Goal: Task Accomplishment & Management: Complete application form

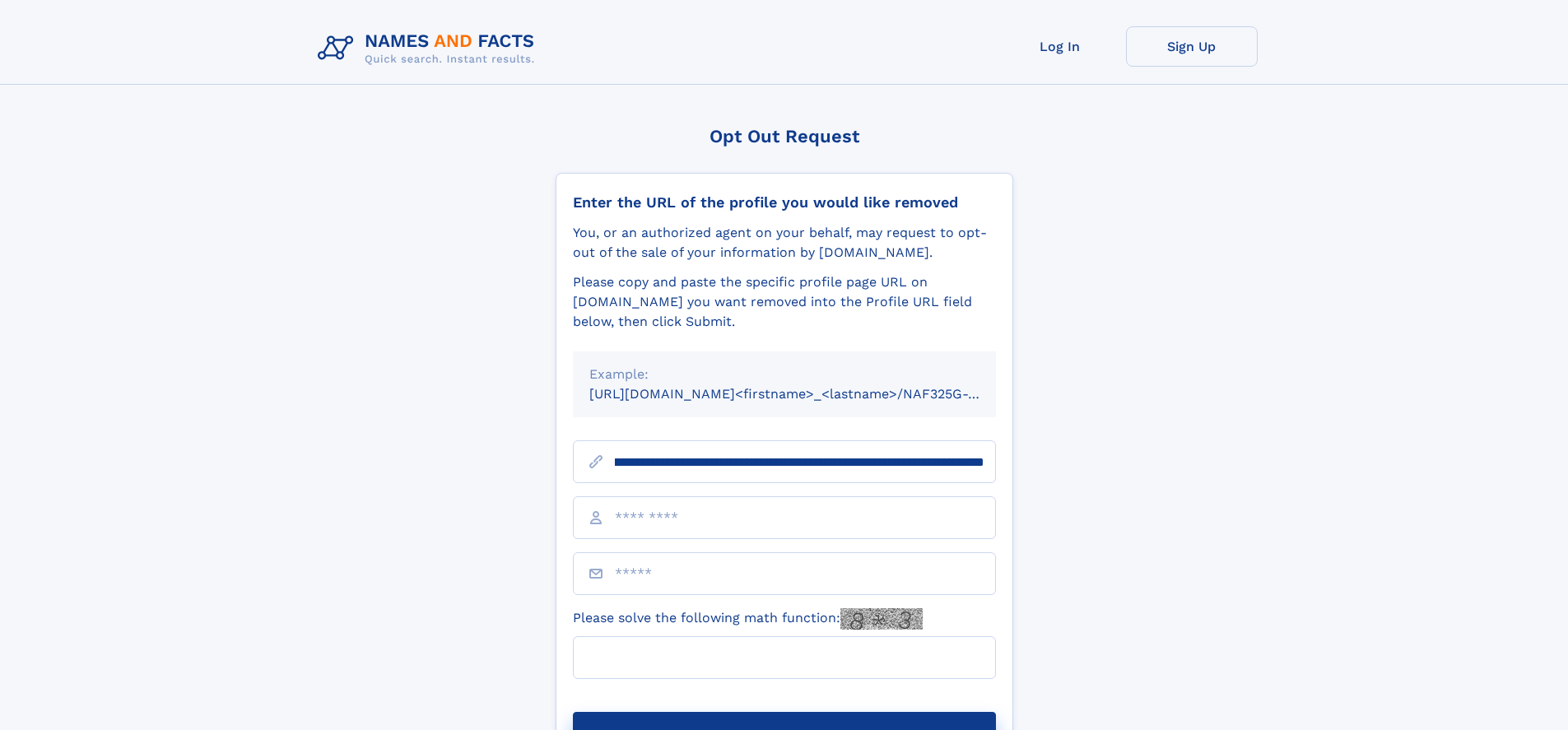
scroll to position [0, 203]
type input "**********"
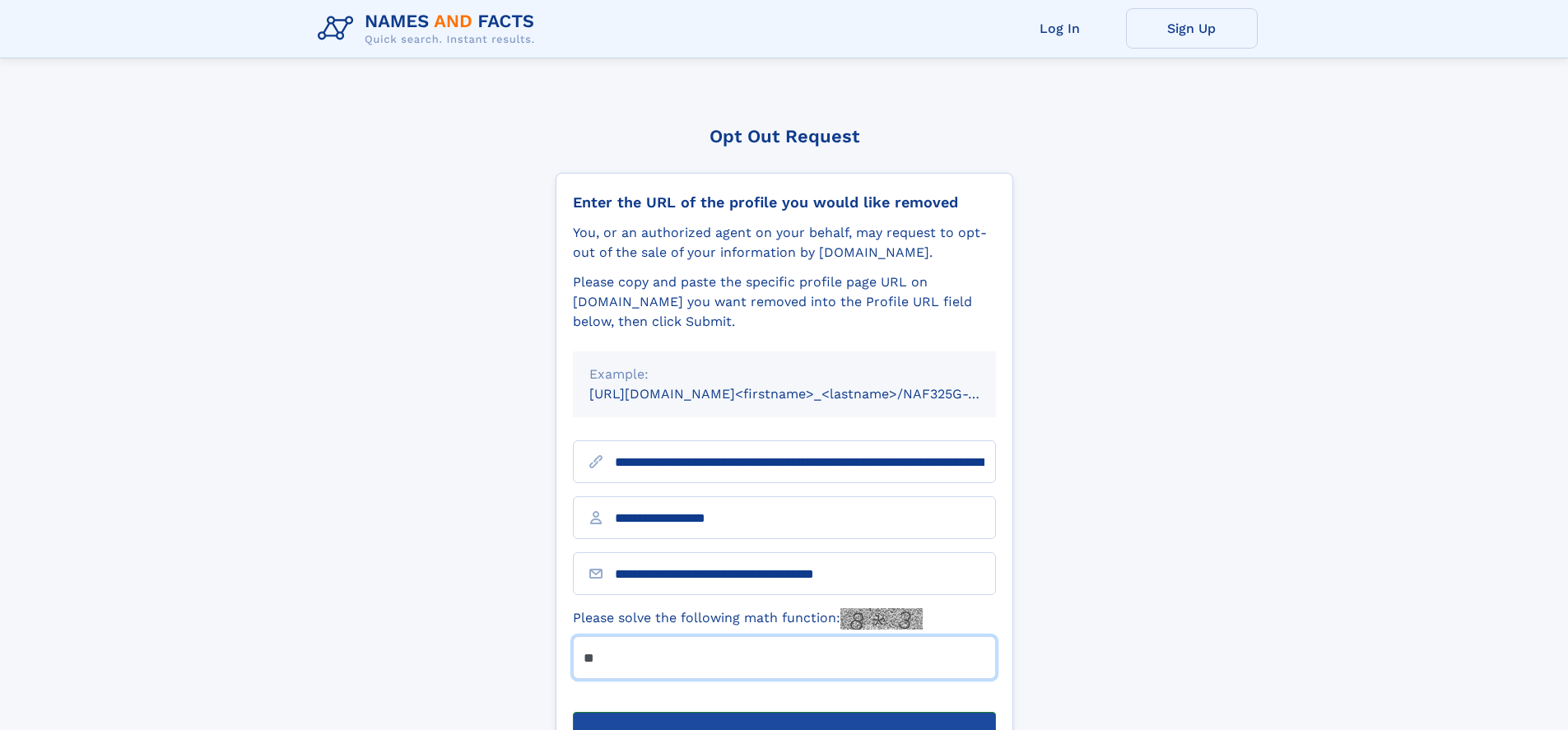
type input "**"
click at [783, 712] on button "Submit Opt Out Request" at bounding box center [785, 738] width 423 height 52
